Goal: Check status: Check status

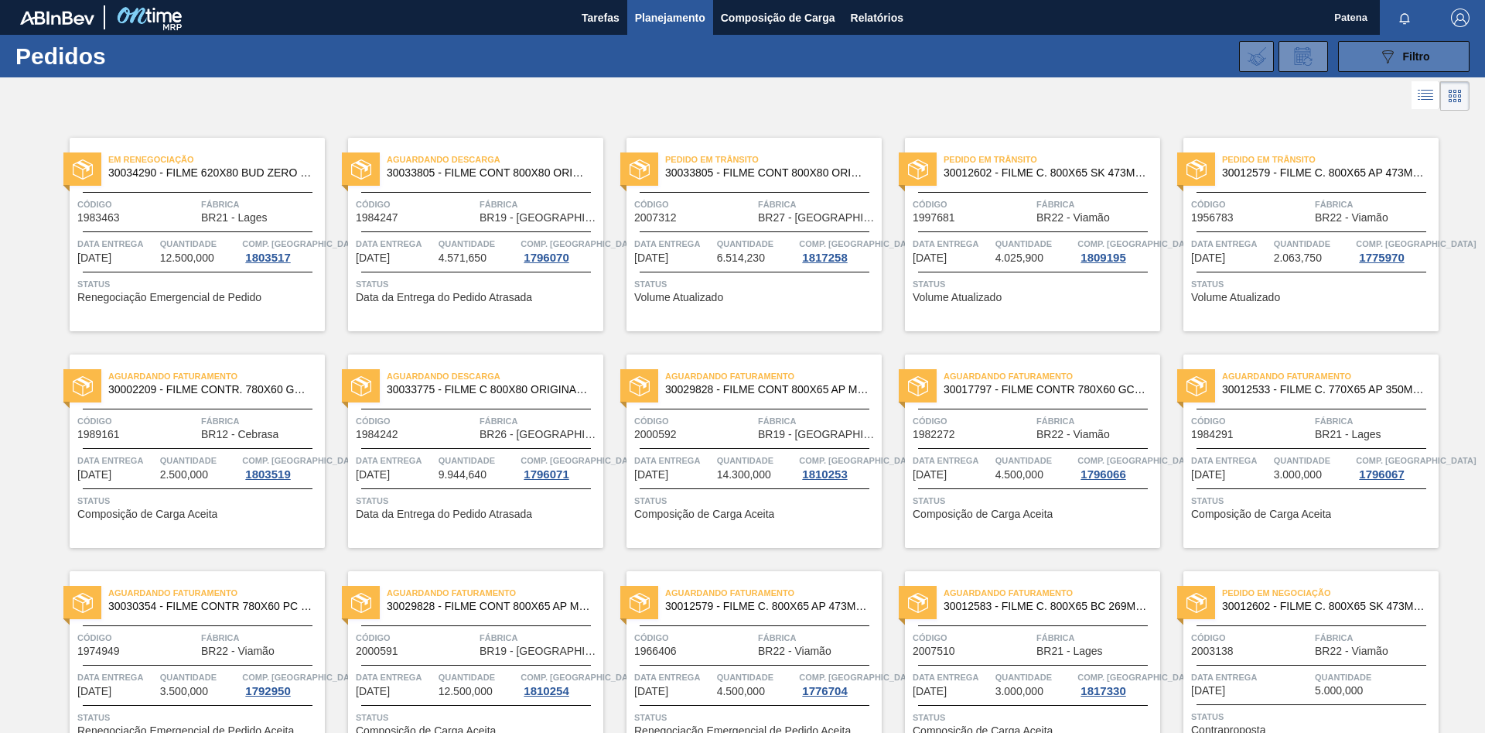
click at [1373, 44] on button "089F7B8B-B2A5-4AFE-B5C0-19BA573D28AC Filtro" at bounding box center [1404, 56] width 132 height 31
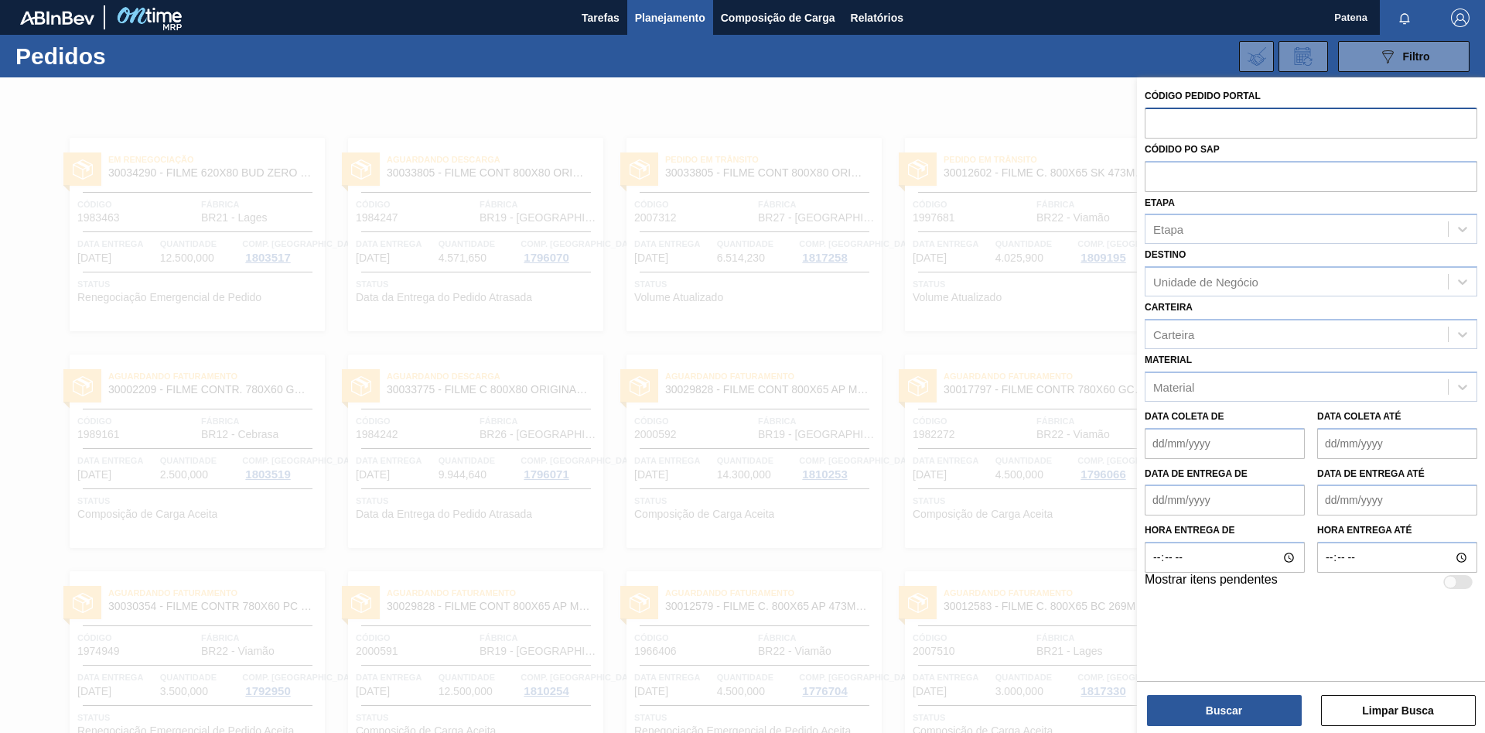
click at [1158, 123] on input "text" at bounding box center [1311, 122] width 333 height 29
paste input "2007312"
type input "2007312"
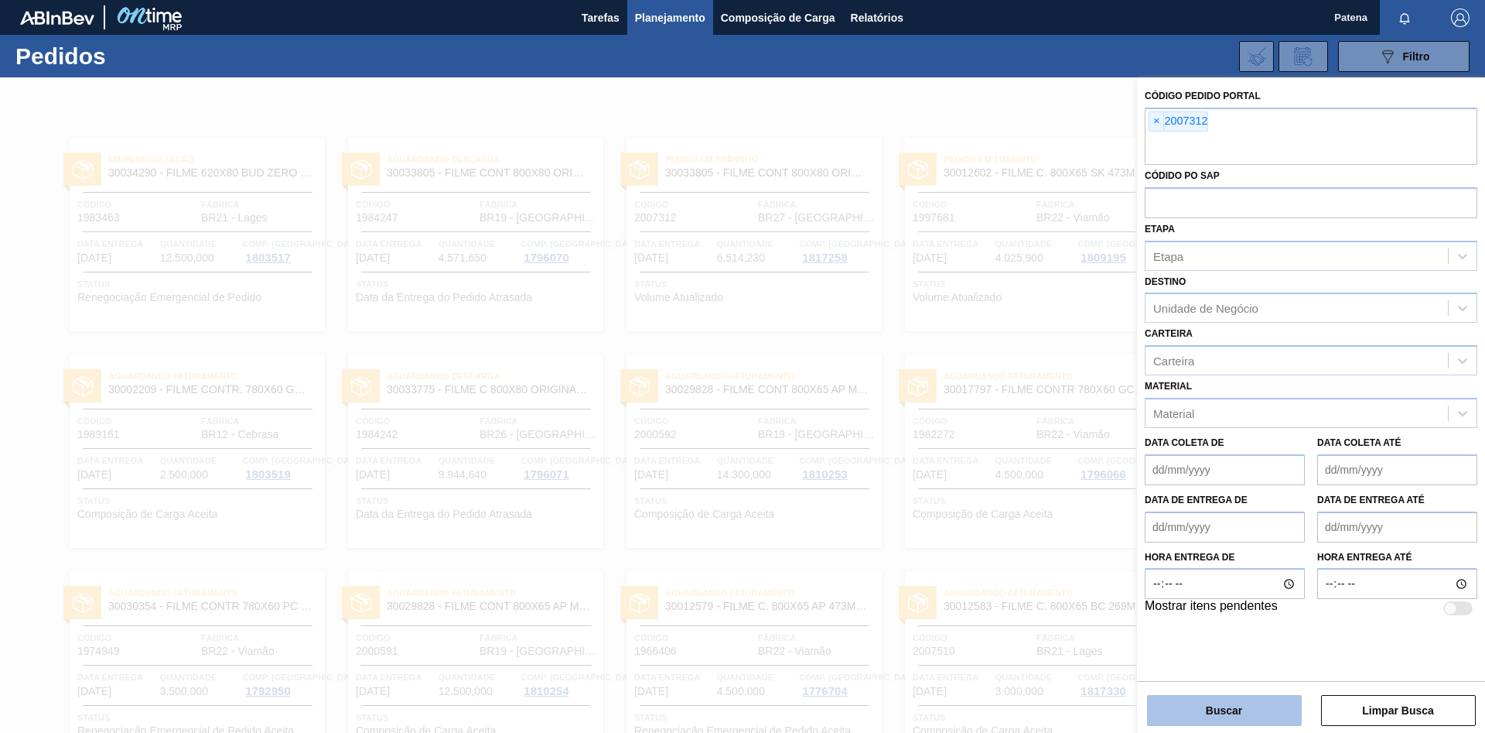
click at [1243, 718] on button "Buscar" at bounding box center [1224, 710] width 155 height 31
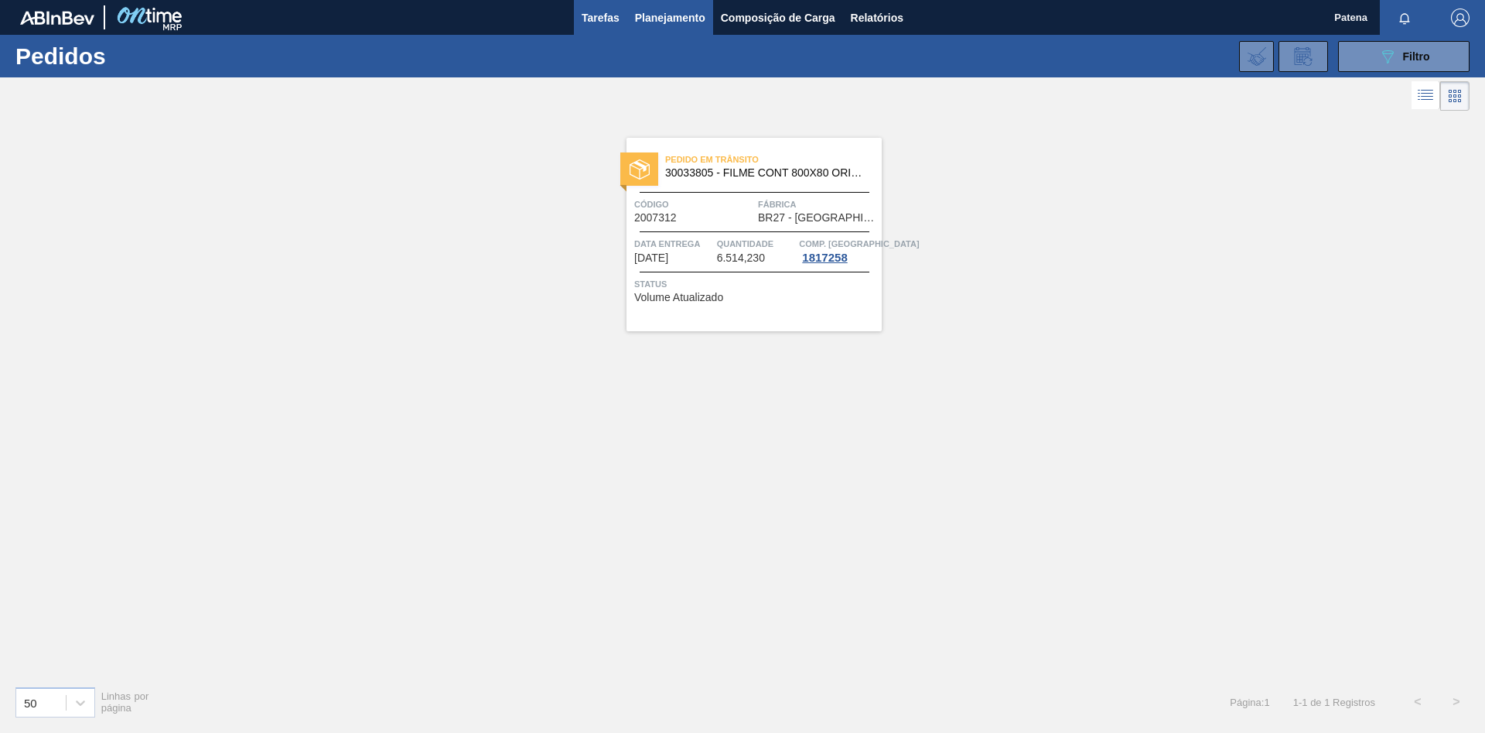
click at [598, 20] on span "Tarefas" at bounding box center [601, 18] width 38 height 19
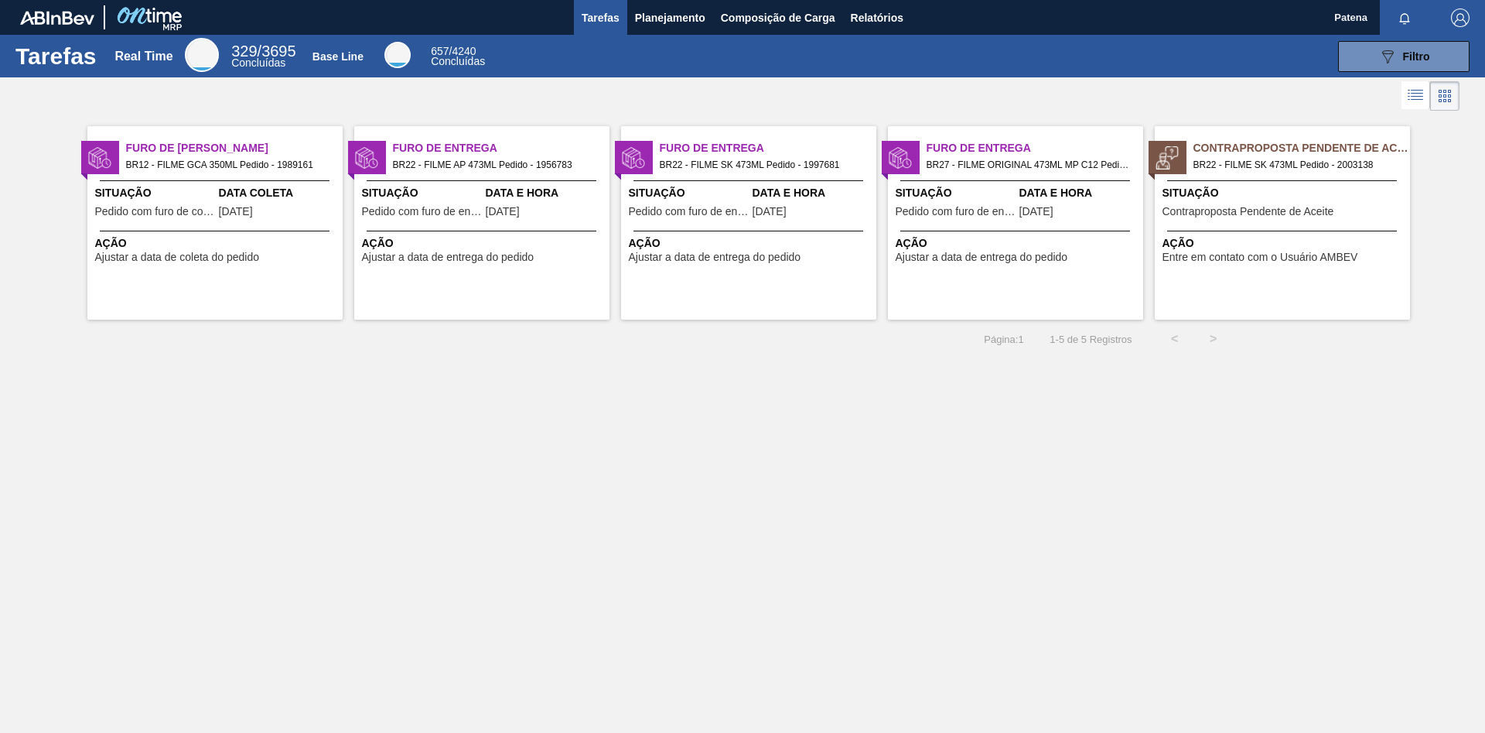
click at [980, 210] on span "Pedido com furo de entrega" at bounding box center [956, 212] width 120 height 12
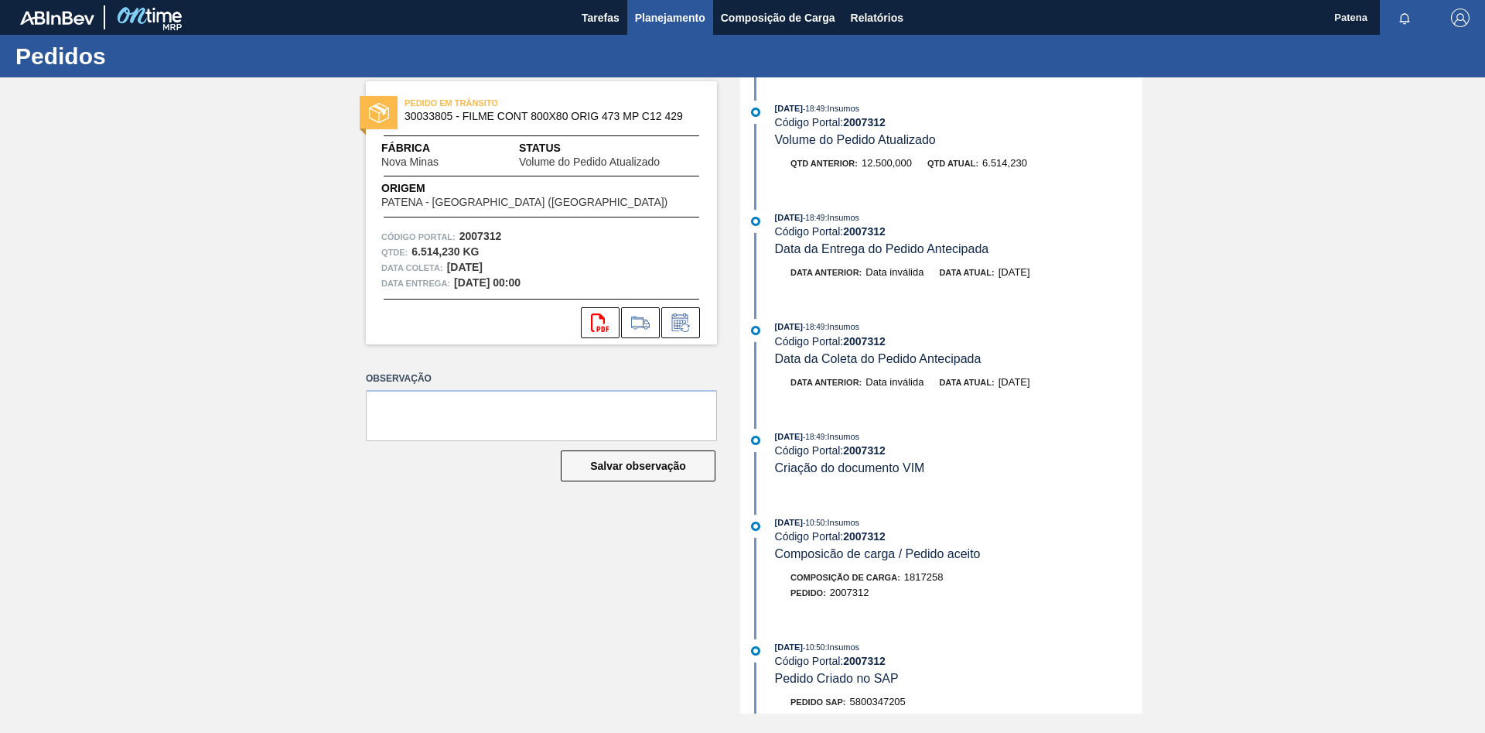
click at [680, 12] on span "Planejamento" at bounding box center [670, 18] width 70 height 19
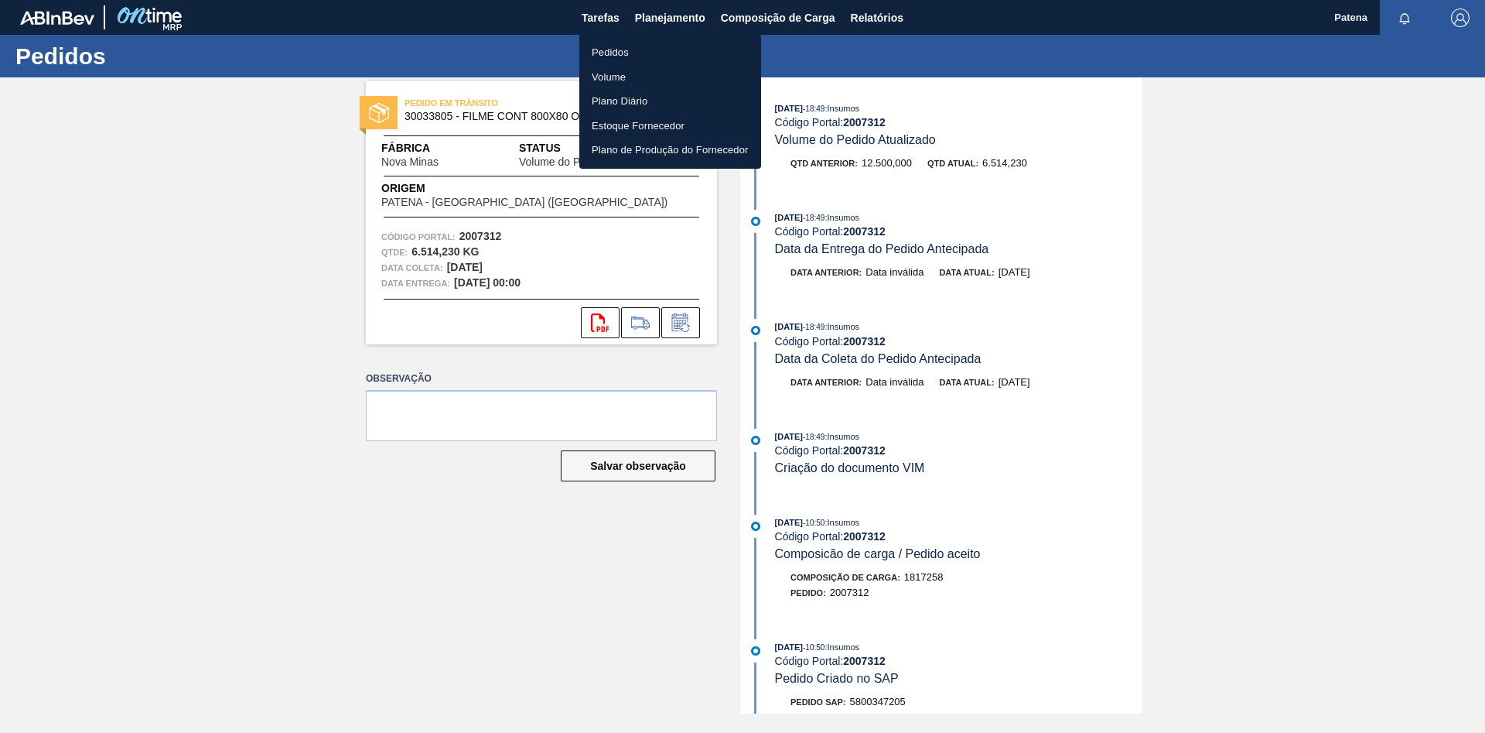
click at [620, 51] on li "Pedidos" at bounding box center [670, 52] width 182 height 25
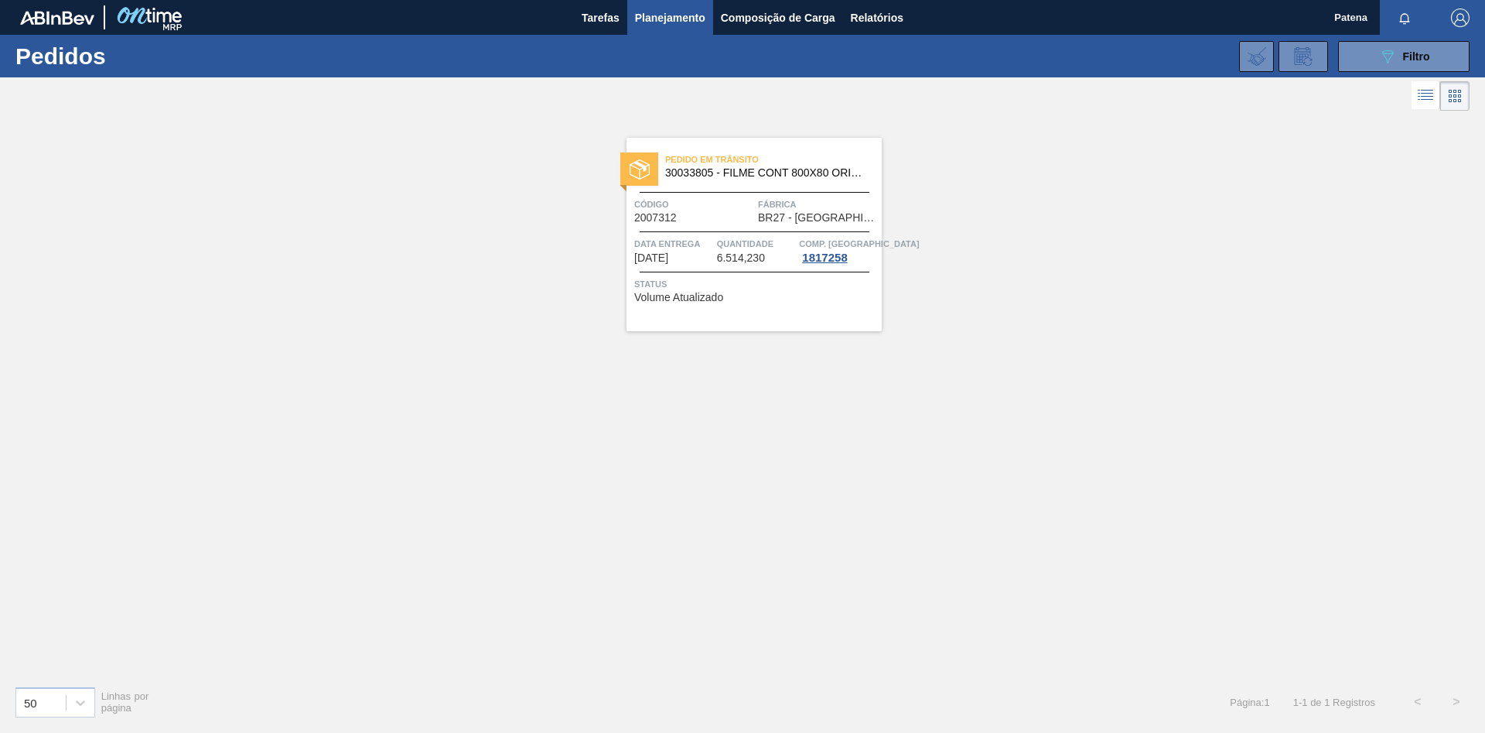
click at [659, 14] on span "Planejamento" at bounding box center [670, 18] width 70 height 19
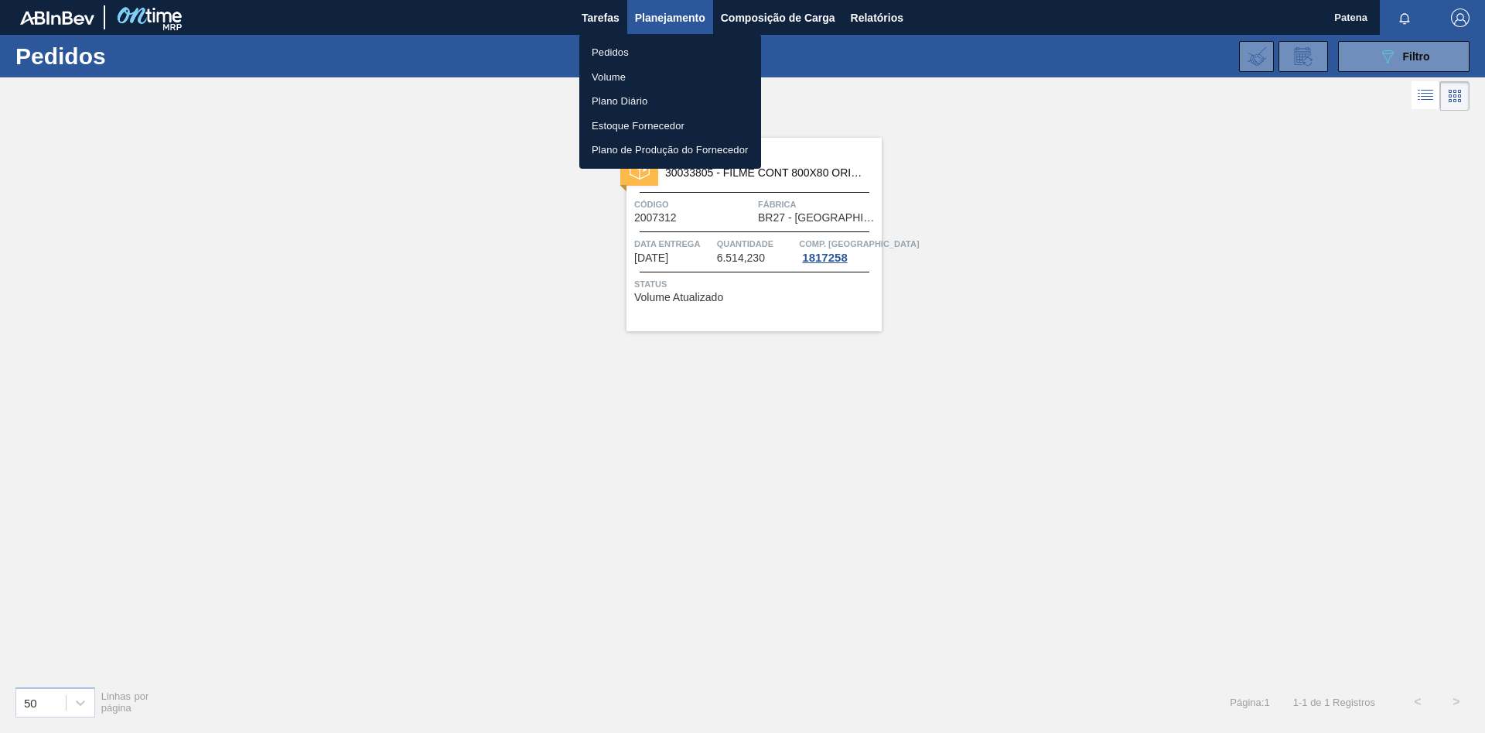
click at [1370, 70] on div at bounding box center [742, 366] width 1485 height 733
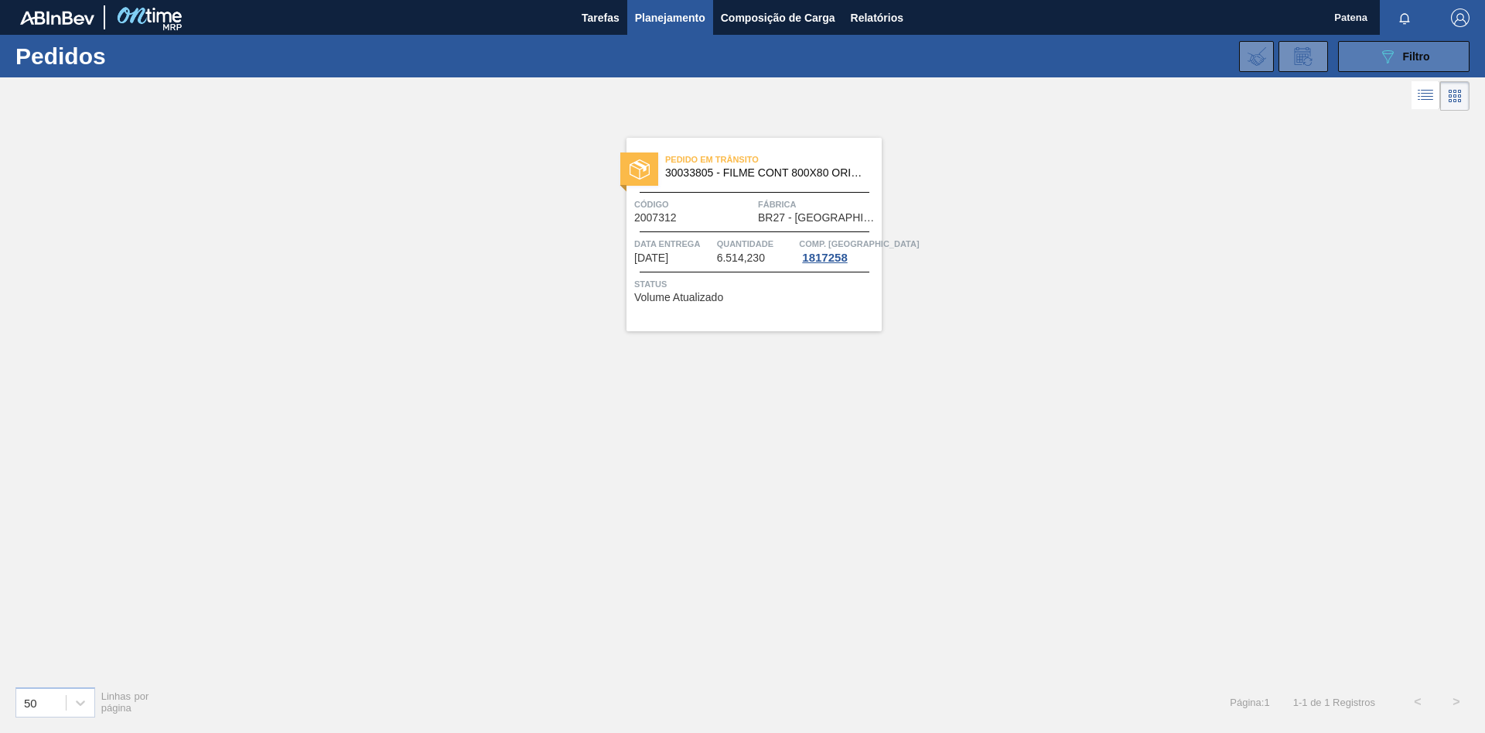
click at [1367, 62] on button "089F7B8B-B2A5-4AFE-B5C0-19BA573D28AC Filtro" at bounding box center [1404, 56] width 132 height 31
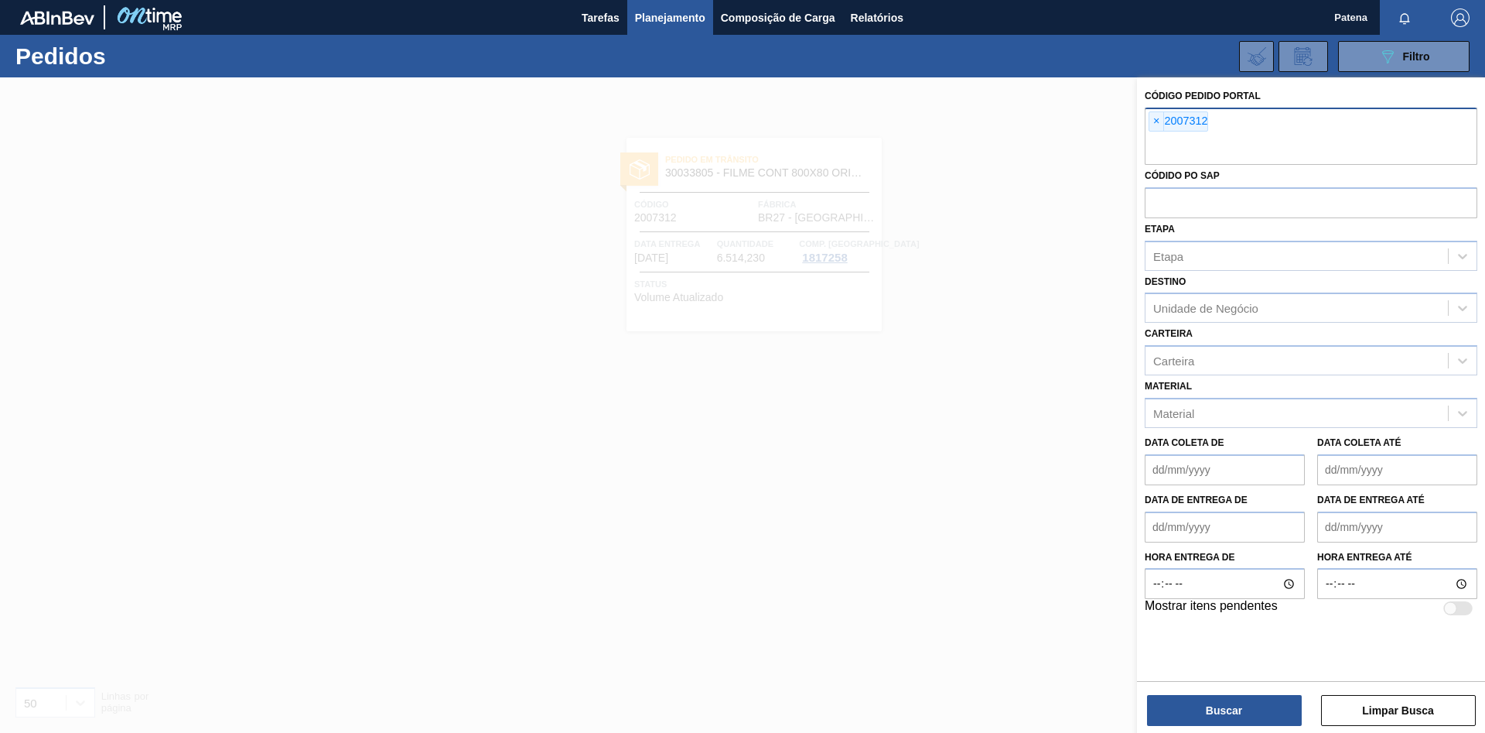
click at [1151, 111] on div "× 2007312" at bounding box center [1179, 121] width 60 height 20
click at [1156, 121] on span "×" at bounding box center [1157, 121] width 15 height 19
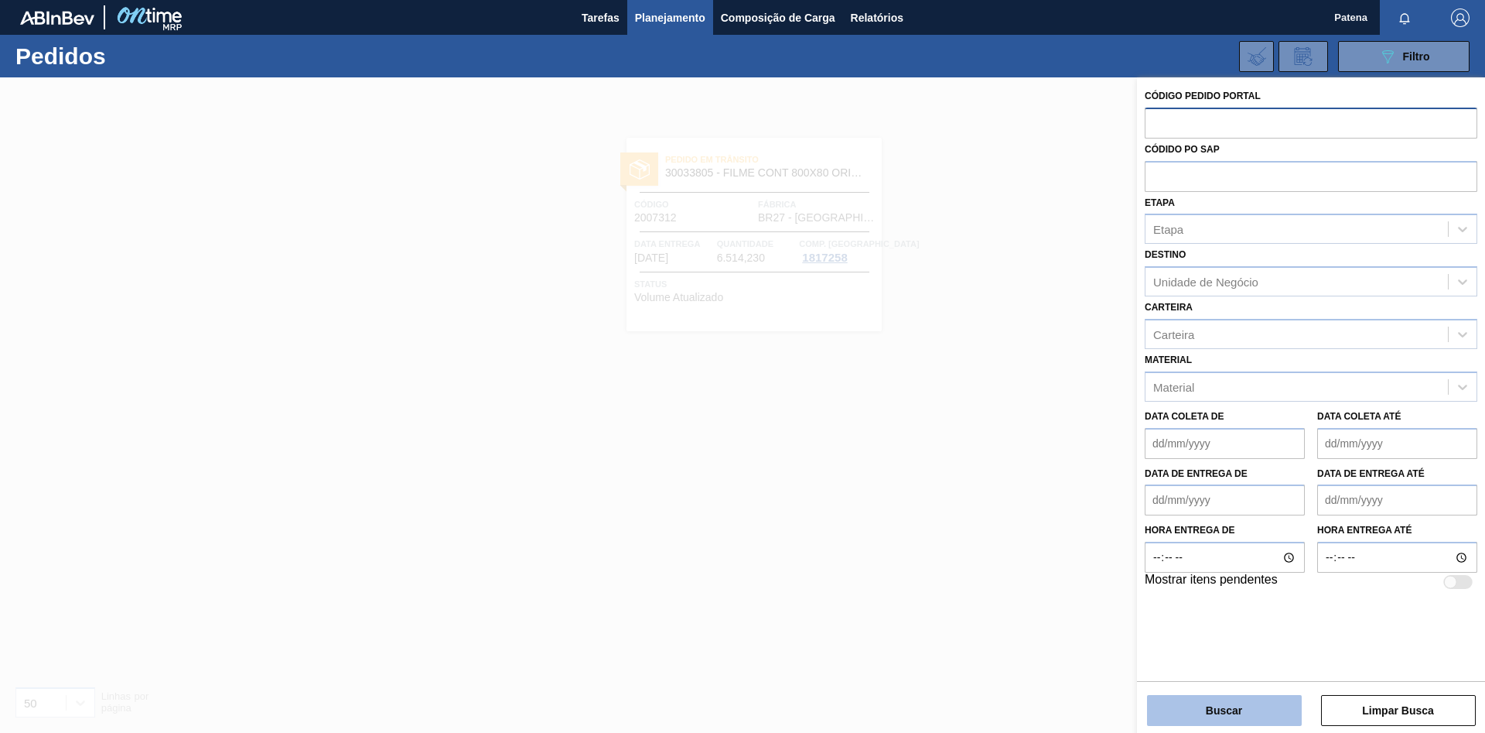
click at [1243, 716] on button "Buscar" at bounding box center [1224, 710] width 155 height 31
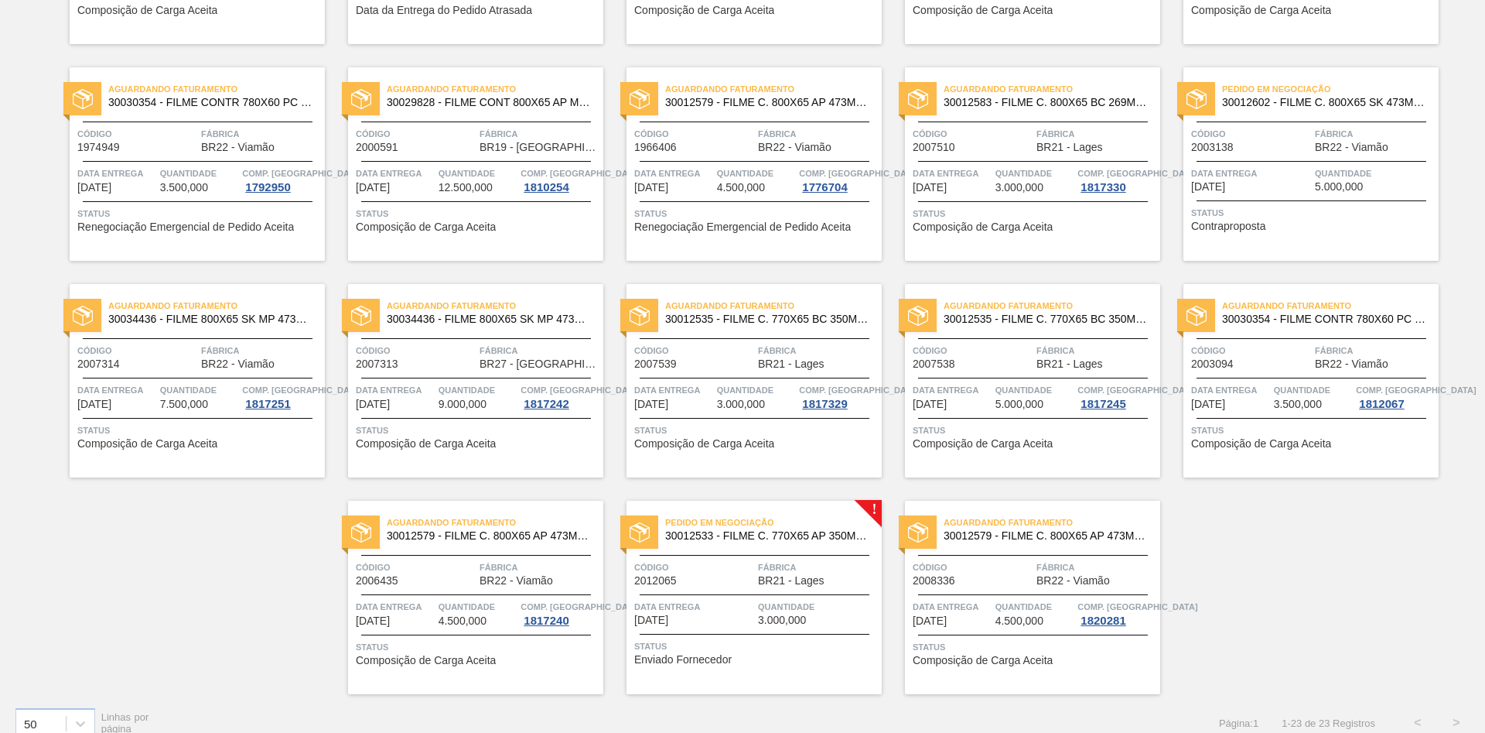
scroll to position [522, 0]
